Goal: Transaction & Acquisition: Purchase product/service

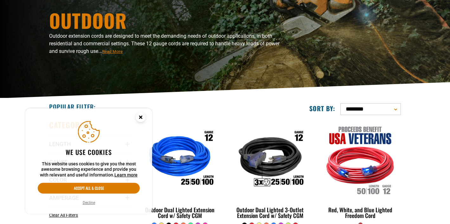
scroll to position [79, 0]
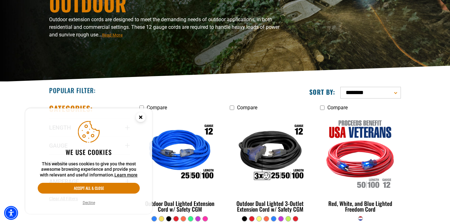
click at [142, 117] on circle "Close this option" at bounding box center [141, 118] width 10 height 10
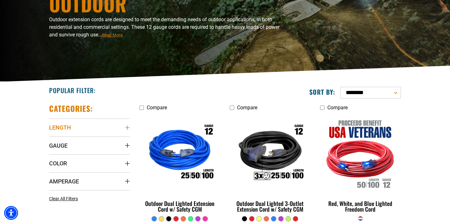
click at [118, 124] on summary "Length" at bounding box center [89, 128] width 81 height 18
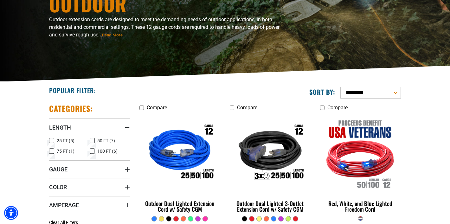
click at [92, 150] on icon at bounding box center [92, 151] width 5 height 8
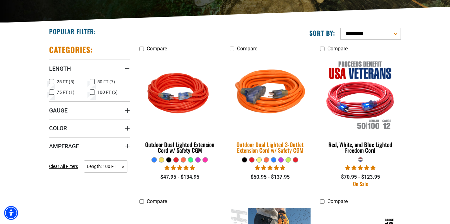
scroll to position [138, 0]
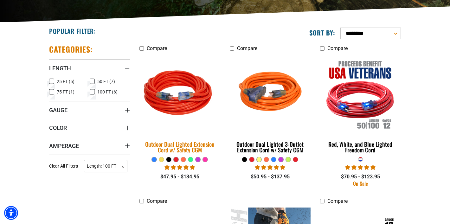
click at [187, 107] on img at bounding box center [180, 94] width 89 height 81
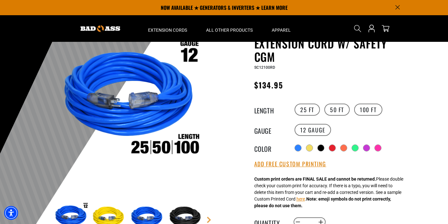
scroll to position [44, 0]
